Goal: Information Seeking & Learning: Find specific fact

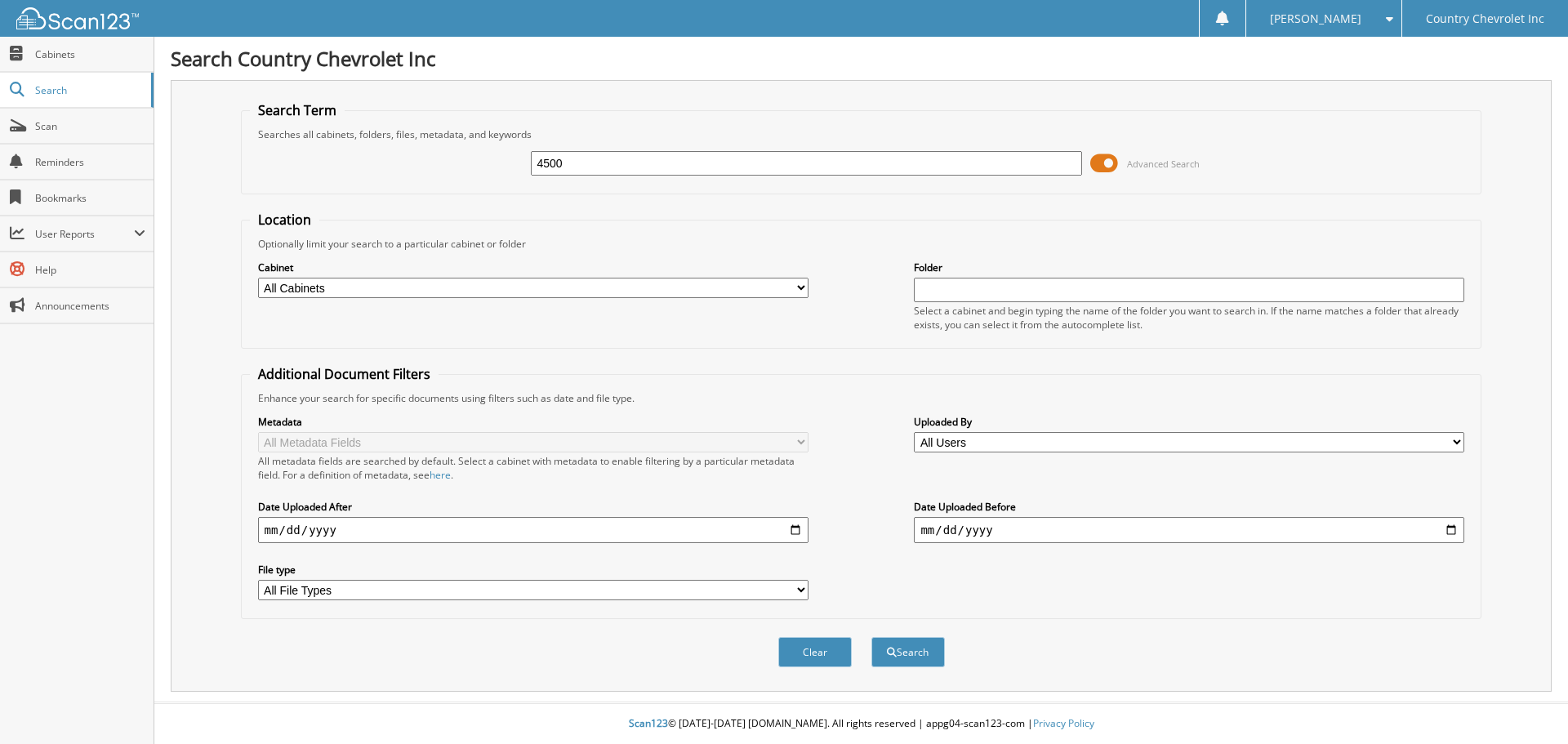
type input "4500"
click at [871, 637] on button "Search" at bounding box center [907, 652] width 73 height 30
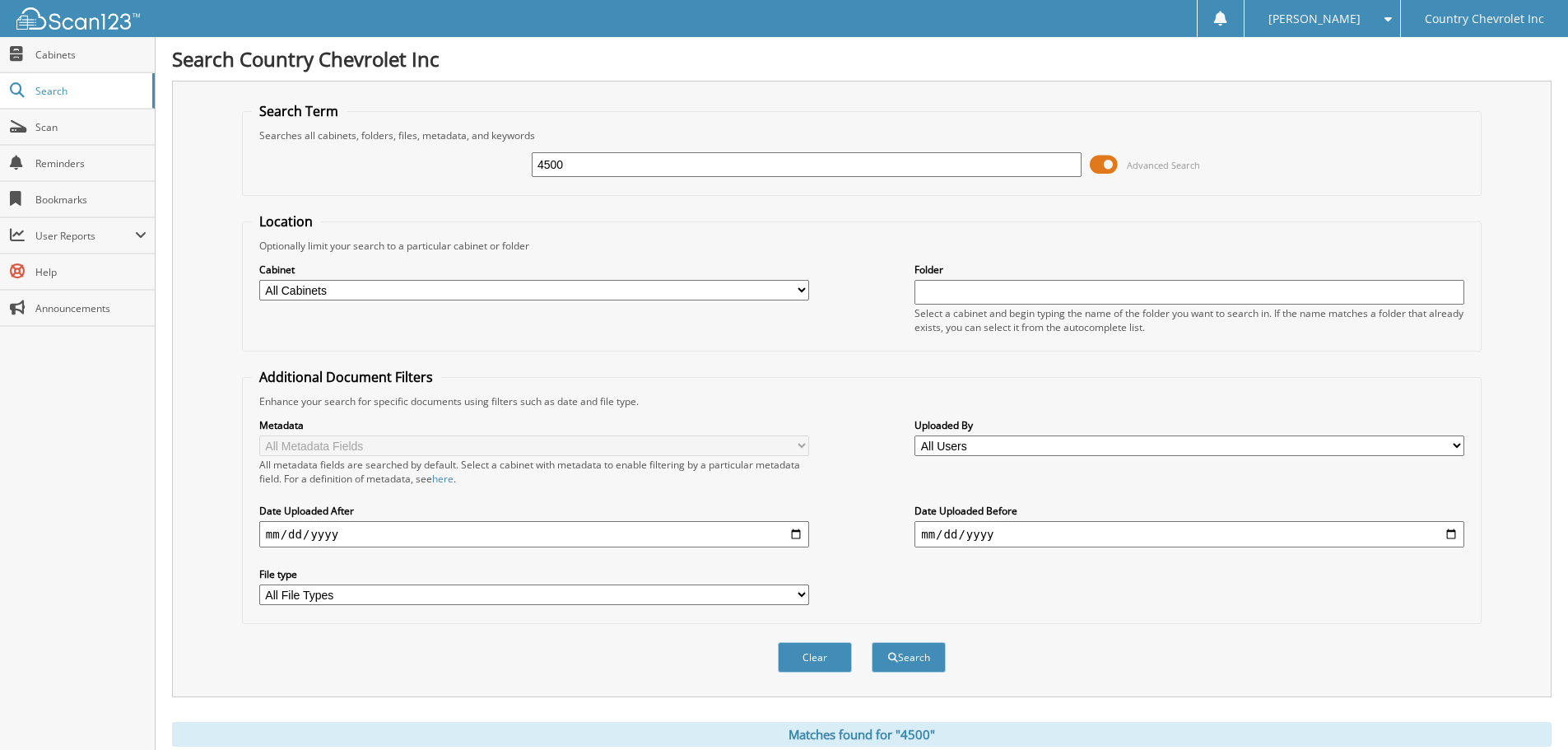
drag, startPoint x: 597, startPoint y: 167, endPoint x: 502, endPoint y: 185, distance: 96.7
click at [502, 185] on div "4500 Advanced Search" at bounding box center [862, 165] width 1221 height 44
type input "CK4500"
click at [871, 642] on button "Search" at bounding box center [908, 657] width 74 height 31
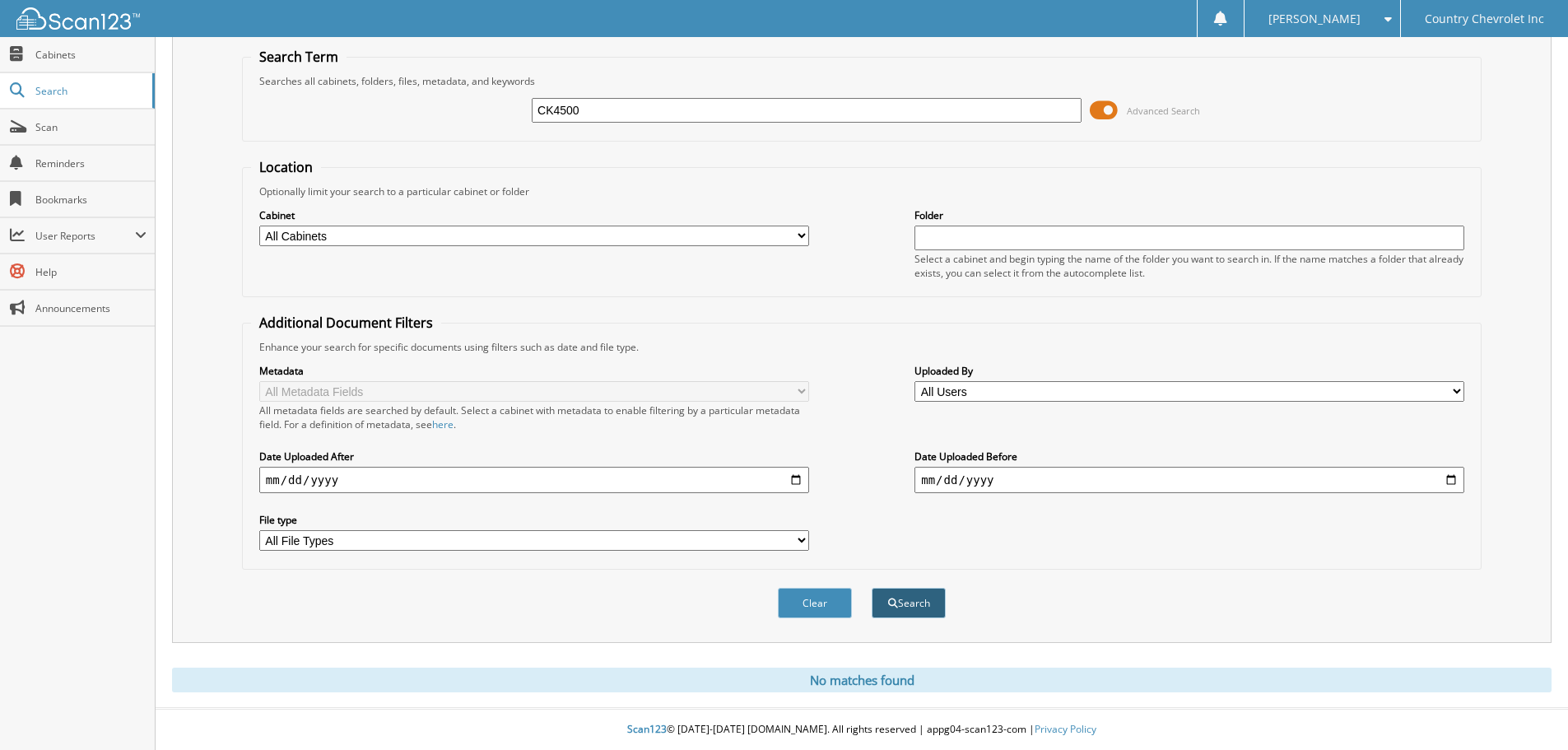
click at [896, 603] on button "Search" at bounding box center [908, 603] width 74 height 31
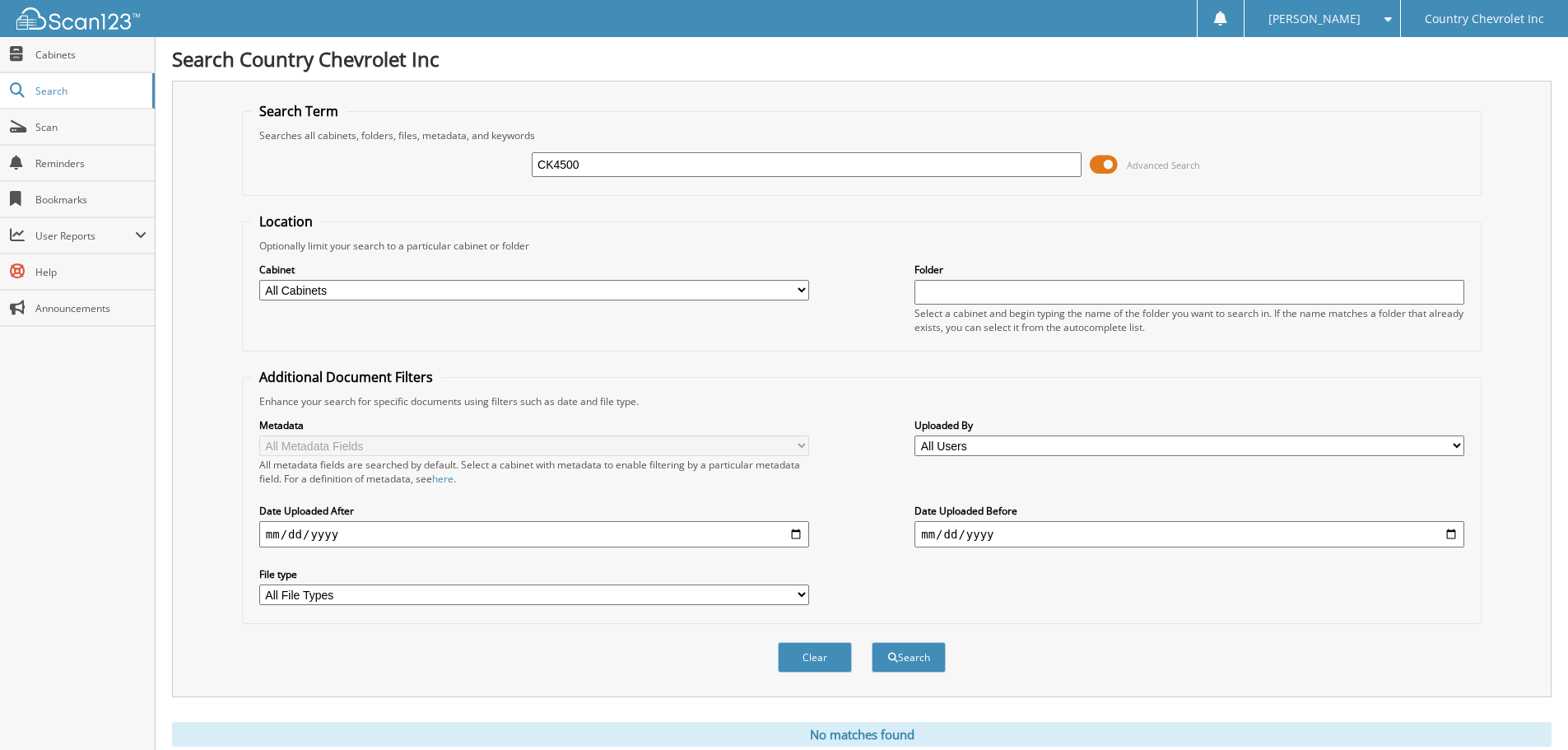
drag, startPoint x: 603, startPoint y: 167, endPoint x: 519, endPoint y: 167, distance: 84.0
click at [519, 167] on div "CK4500 Advanced Search" at bounding box center [862, 165] width 1221 height 44
type input "SILVERADO 4500"
click at [871, 642] on button "Search" at bounding box center [908, 657] width 74 height 31
click at [640, 166] on input "SILVERADO 4500" at bounding box center [806, 164] width 550 height 25
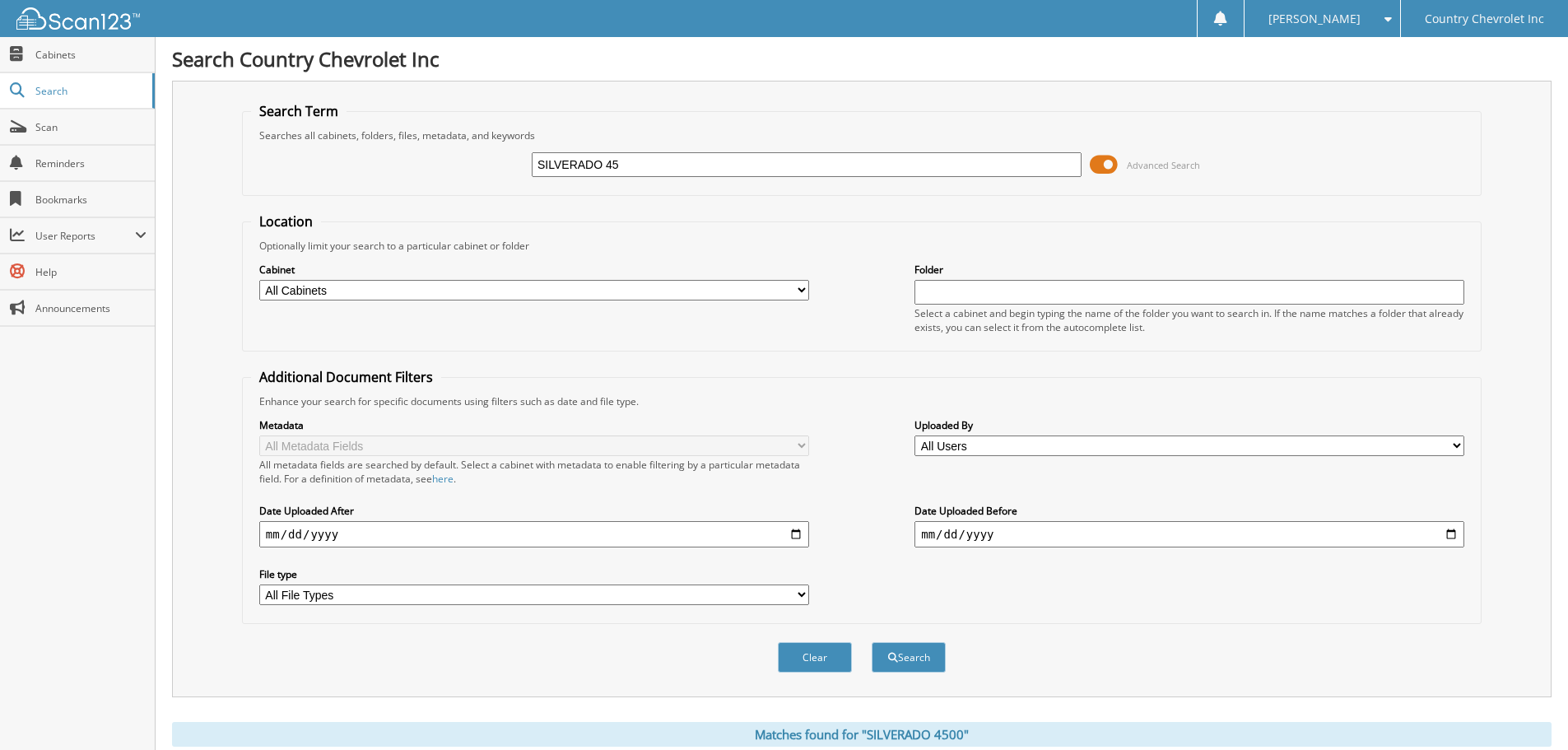
type input "SILVERADO 45"
click at [871, 642] on button "Search" at bounding box center [908, 657] width 74 height 31
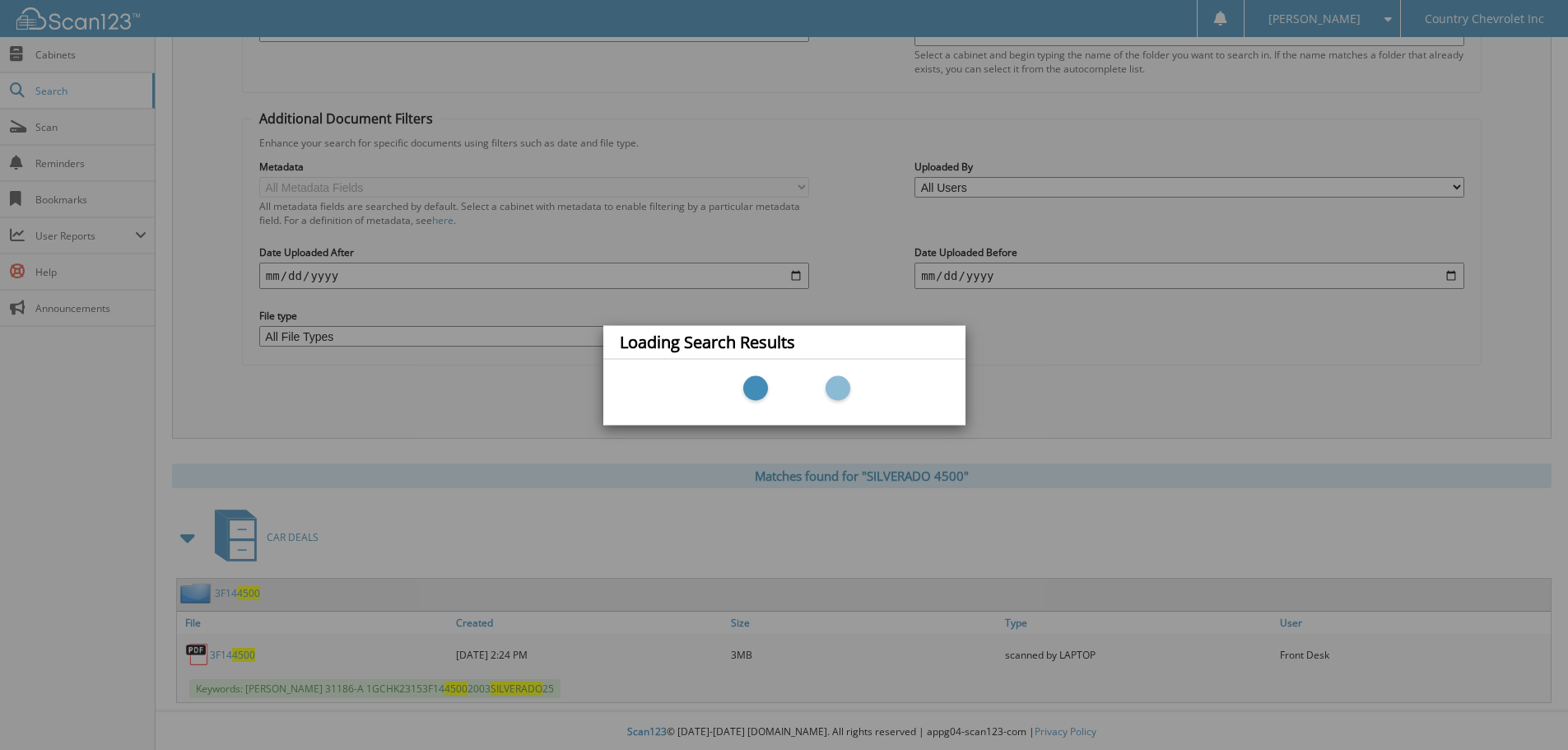
scroll to position [262, 0]
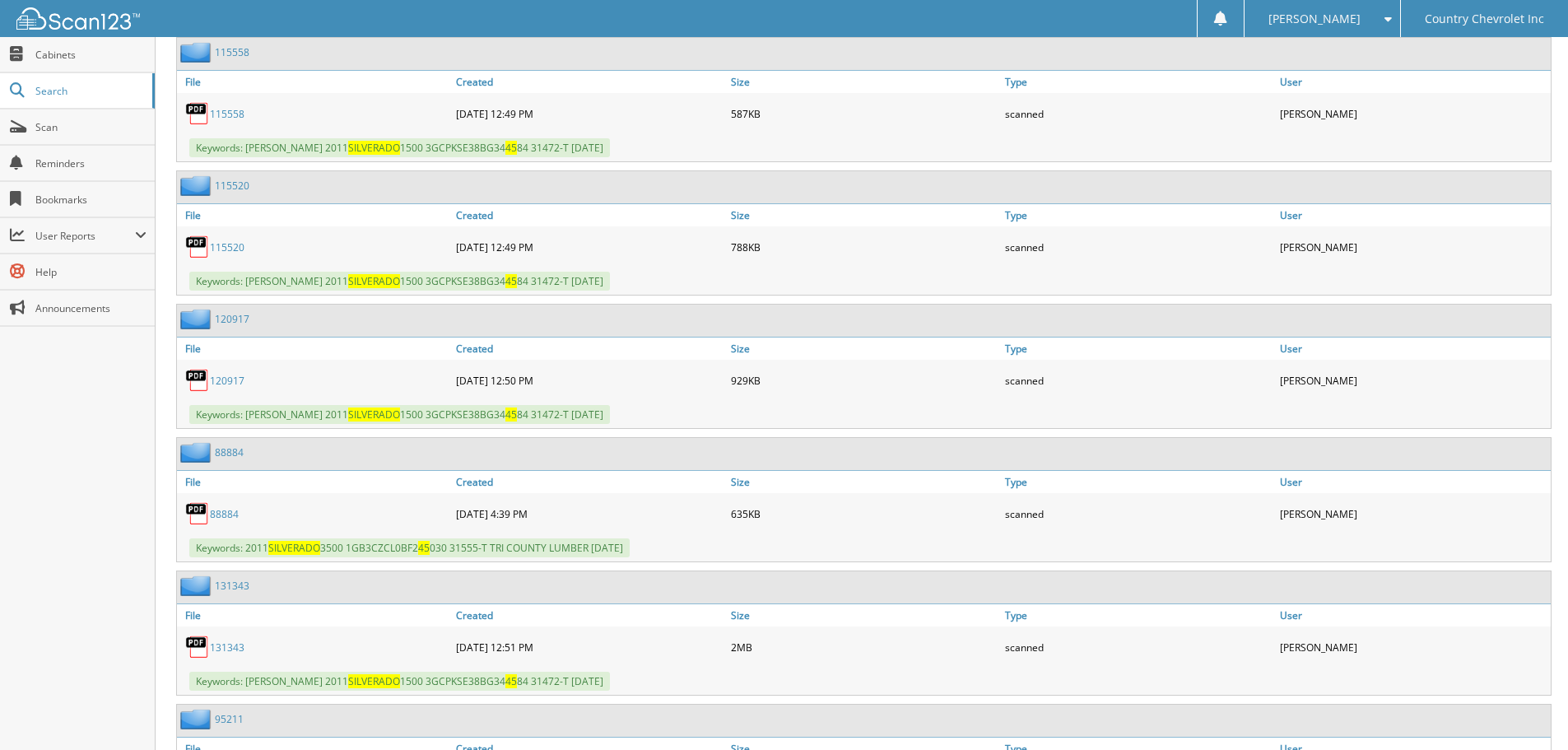
scroll to position [3539, 0]
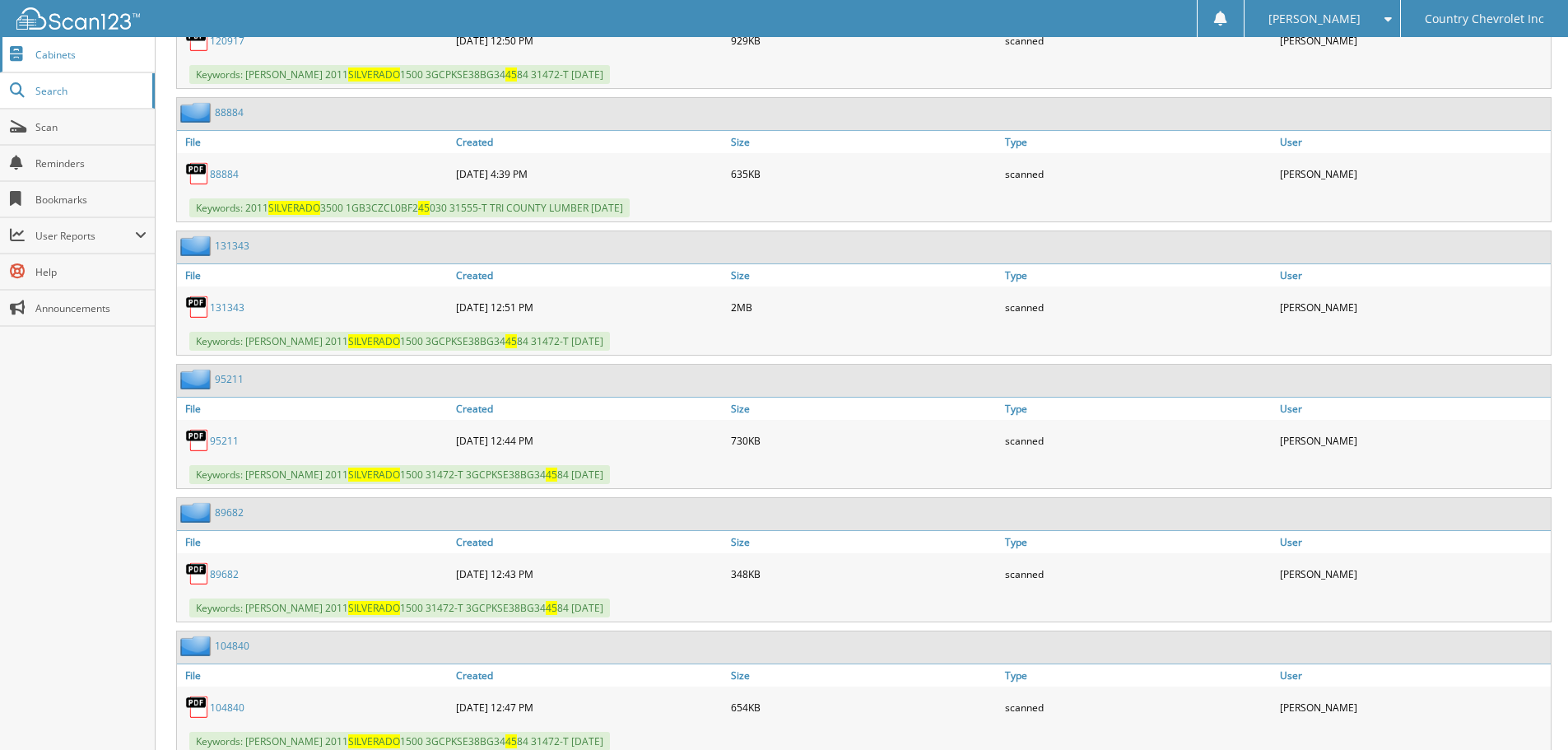
click at [59, 53] on span "Cabinets" at bounding box center [91, 54] width 111 height 14
